Goal: Use online tool/utility: Use online tool/utility

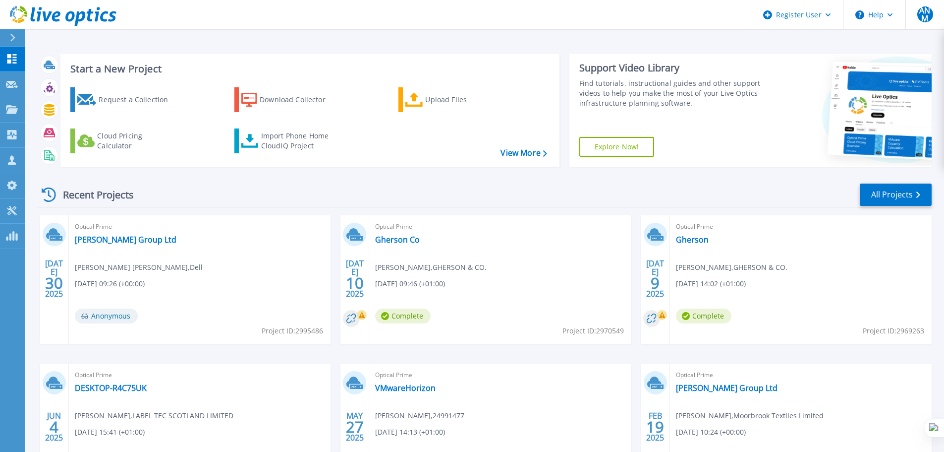
click at [17, 40] on div at bounding box center [17, 37] width 16 height 17
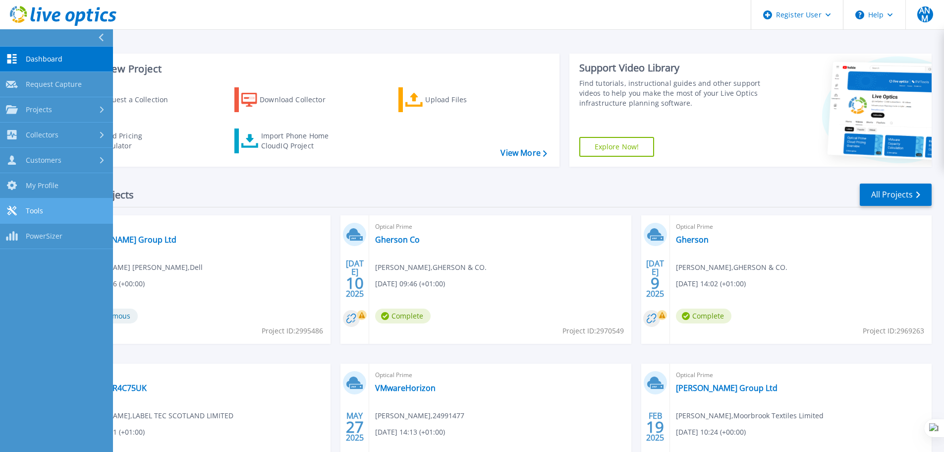
click at [66, 206] on link "Tools Tools" at bounding box center [56, 210] width 113 height 25
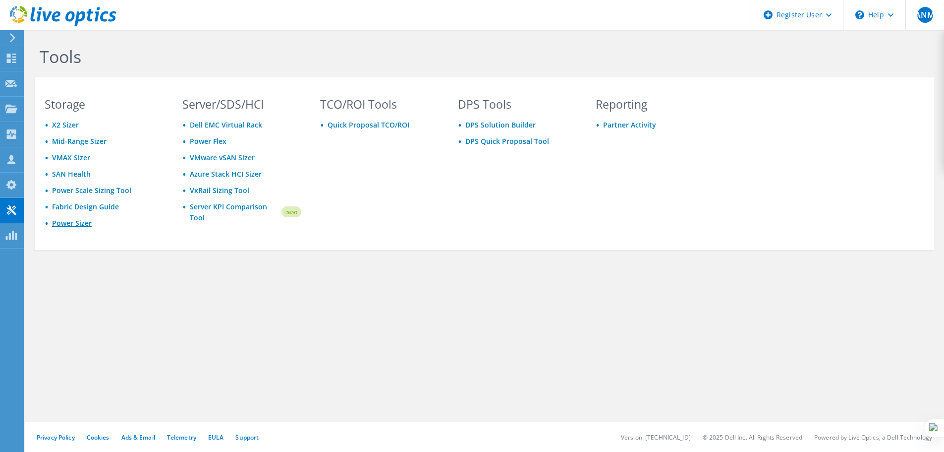
click at [75, 225] on link "Power Sizer" at bounding box center [72, 222] width 40 height 9
